Goal: Task Accomplishment & Management: Use online tool/utility

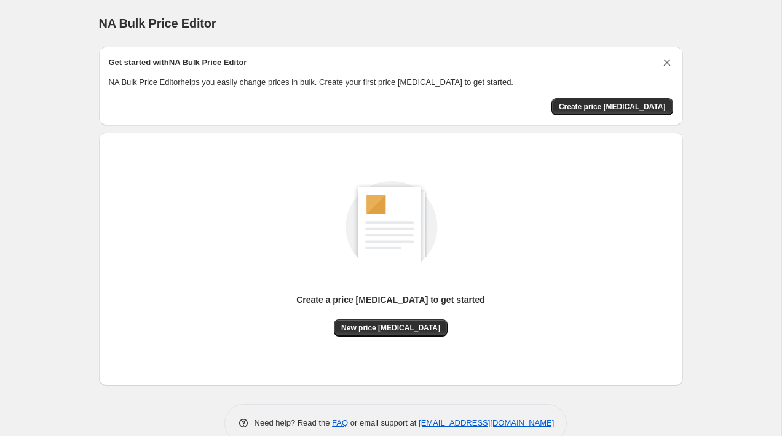
click at [664, 64] on icon "Dismiss card" at bounding box center [666, 63] width 7 height 7
